Goal: Ask a question: Seek information or help from site administrators or community

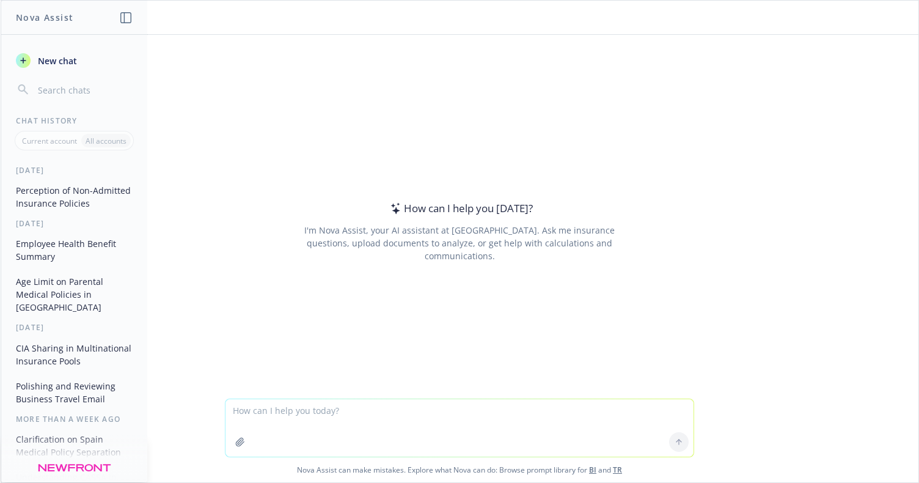
click at [256, 426] on textarea at bounding box center [460, 427] width 468 height 57
type textarea "what countries in EMEA require employer life insurance offered to be taxed"
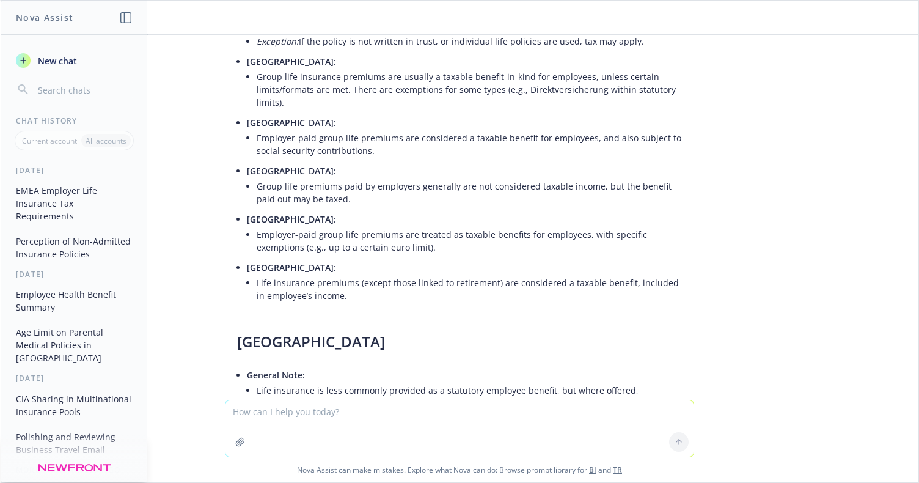
scroll to position [186, 0]
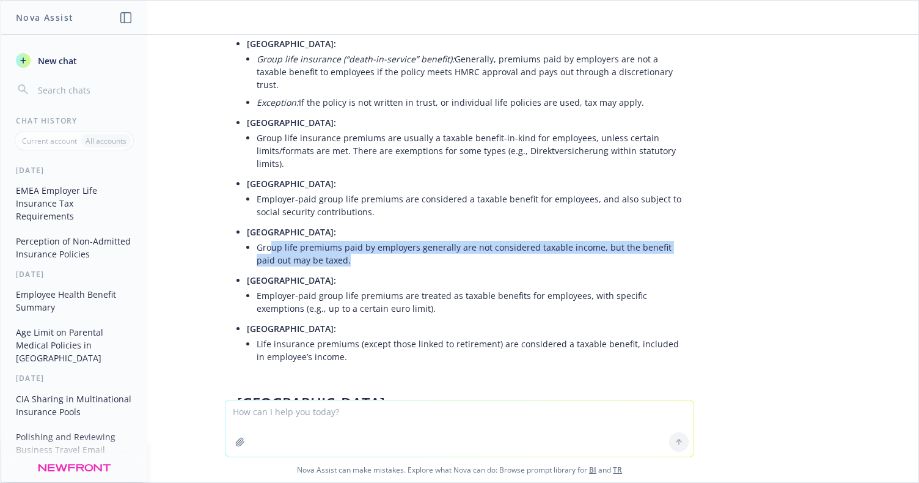
drag, startPoint x: 358, startPoint y: 246, endPoint x: 264, endPoint y: 237, distance: 94.6
click at [264, 238] on li "Group life premiums paid by employers generally are not considered taxable inco…" at bounding box center [469, 253] width 425 height 31
click at [348, 243] on li "Group life premiums paid by employers generally are not considered taxable inco…" at bounding box center [469, 253] width 425 height 31
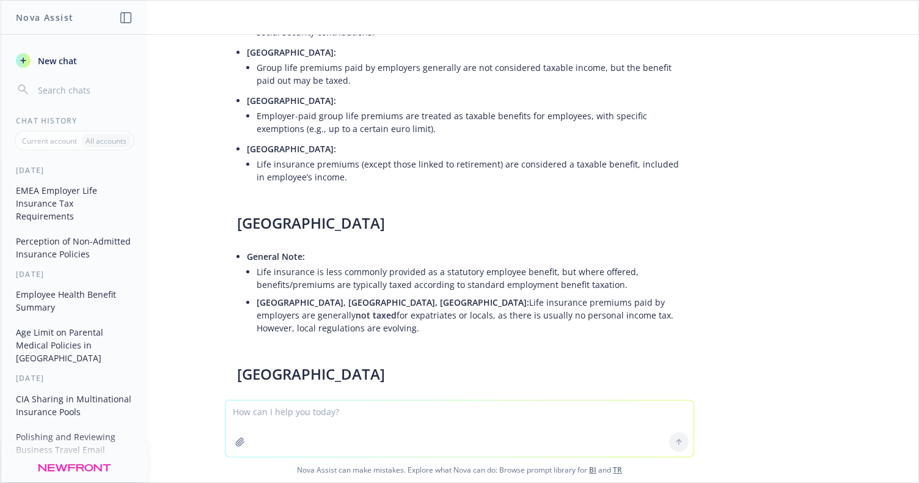
scroll to position [369, 0]
